Goal: Transaction & Acquisition: Download file/media

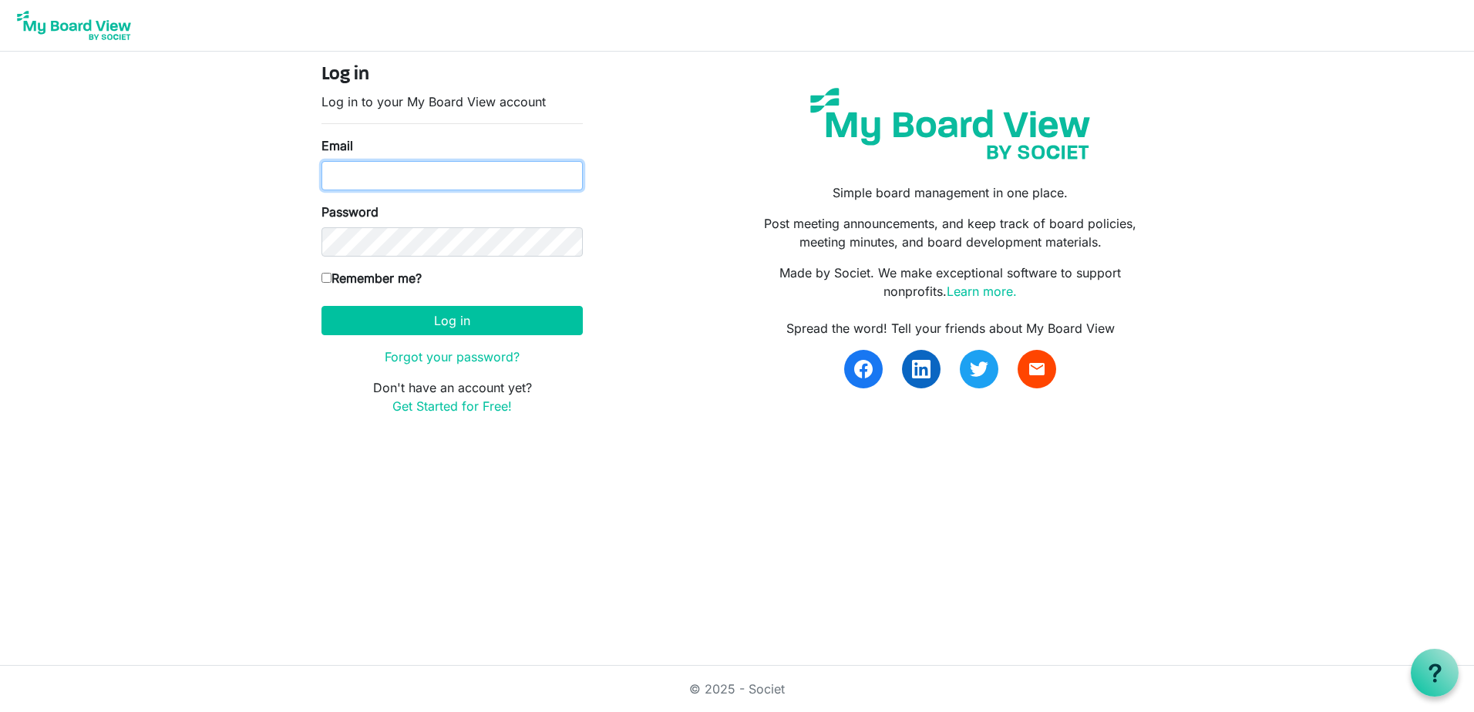
type input "[PERSON_NAME][EMAIL_ADDRESS][PERSON_NAME][DOMAIN_NAME]"
click at [324, 277] on input "Remember me?" at bounding box center [326, 278] width 10 height 10
checkbox input "true"
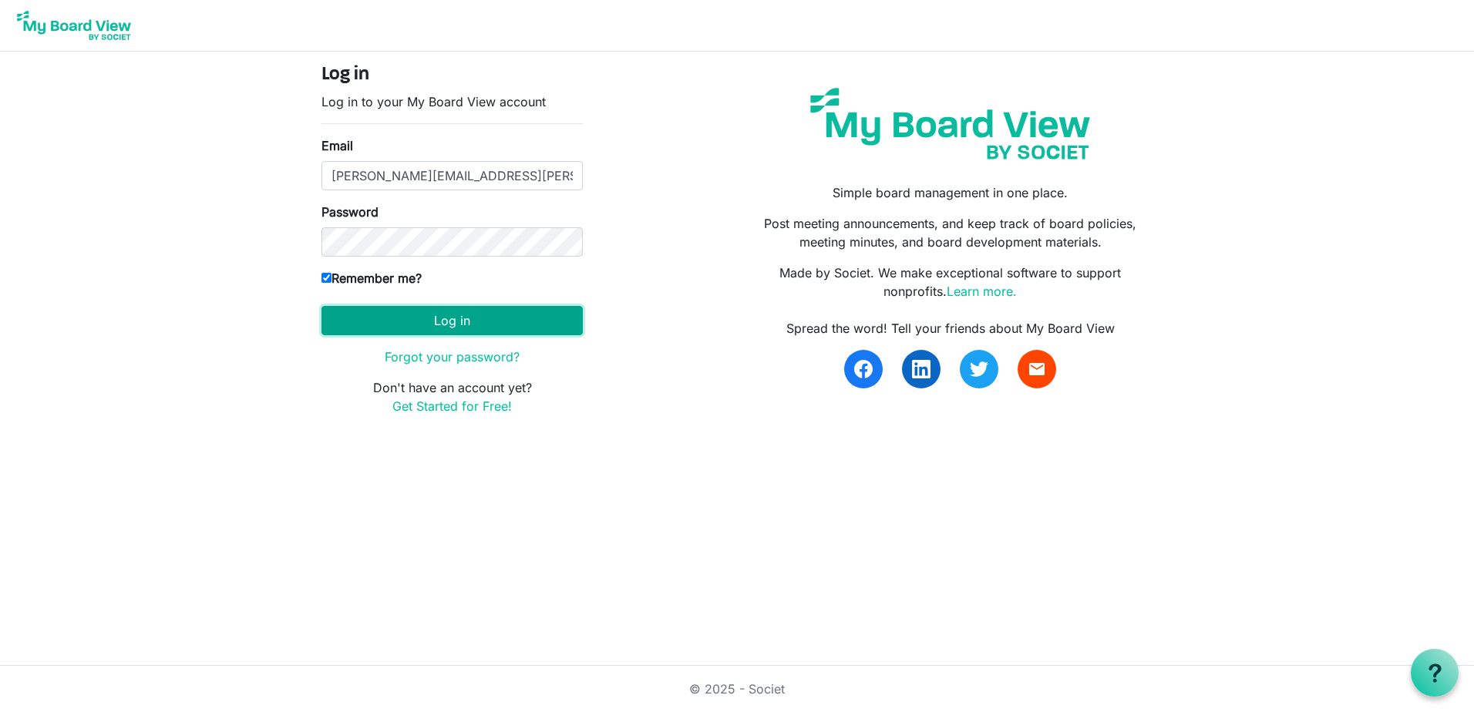
click at [442, 324] on button "Log in" at bounding box center [451, 320] width 261 height 29
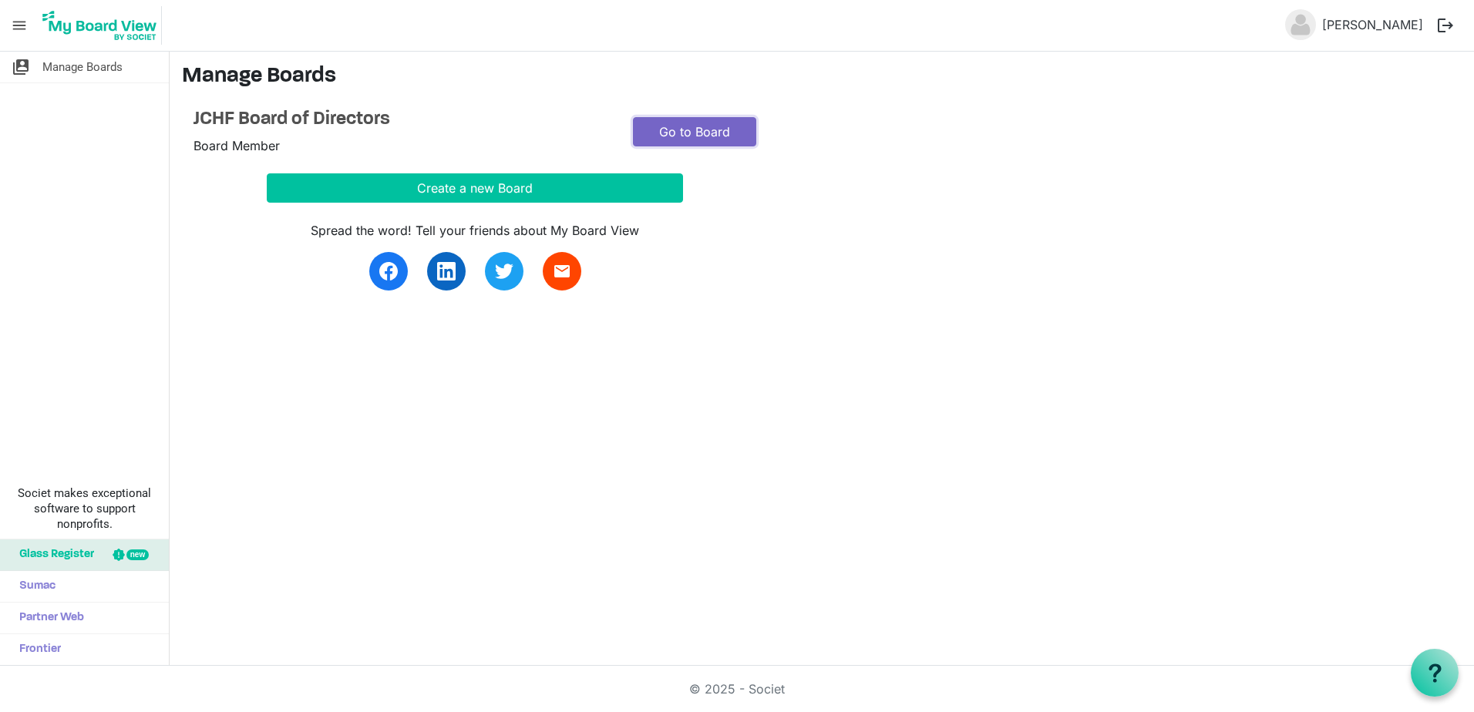
click at [720, 135] on link "Go to Board" at bounding box center [694, 131] width 123 height 29
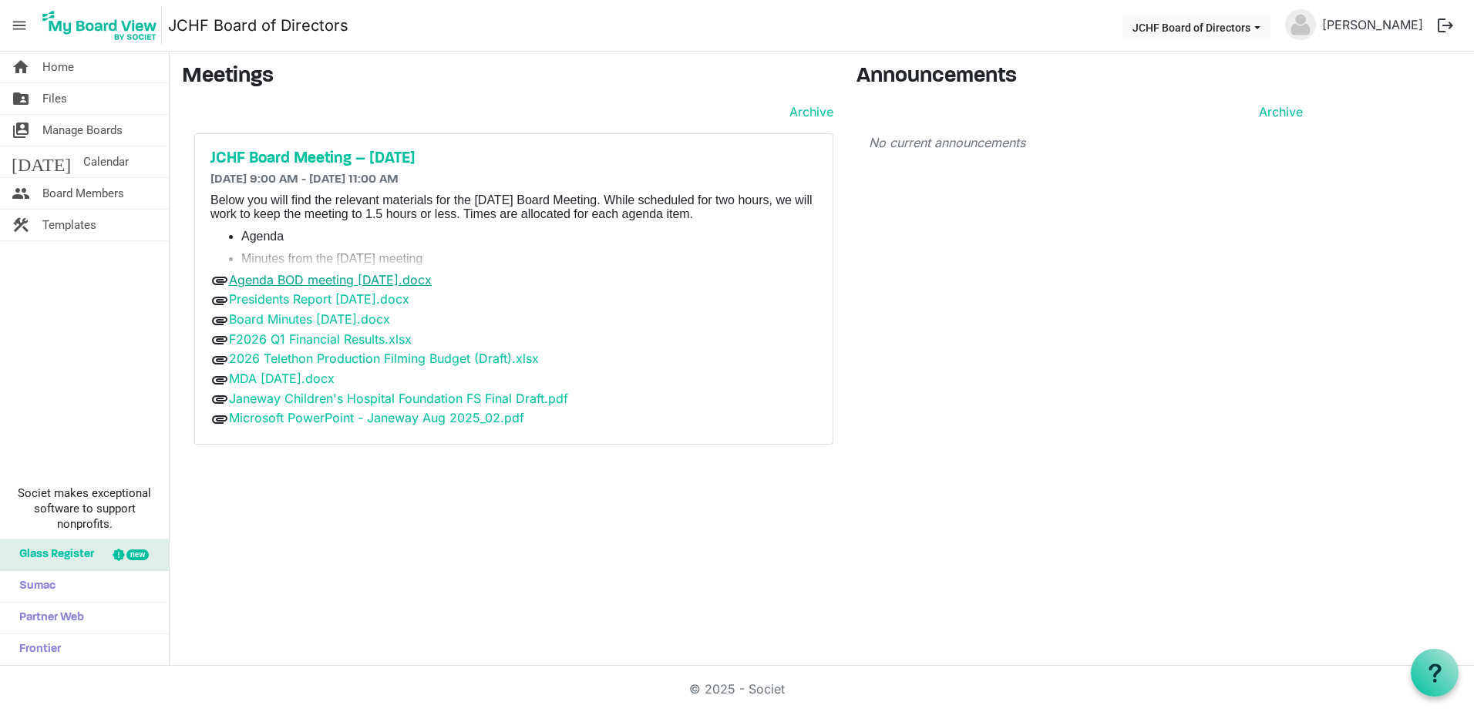
click at [305, 276] on link "Agenda BOD meeting August 25, 2025.docx" at bounding box center [330, 279] width 203 height 15
click at [308, 300] on link "Presidents Report August 25 2025.docx" at bounding box center [319, 298] width 180 height 15
